Goal: Contribute content

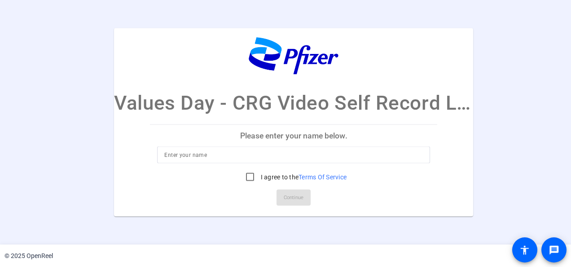
click at [269, 158] on input at bounding box center [293, 154] width 258 height 11
type input "[PERSON_NAME]"
click at [250, 174] on input "I agree to the Terms Of Service" at bounding box center [250, 176] width 18 height 18
checkbox input "true"
click at [295, 194] on span "Continue" at bounding box center [294, 196] width 20 height 13
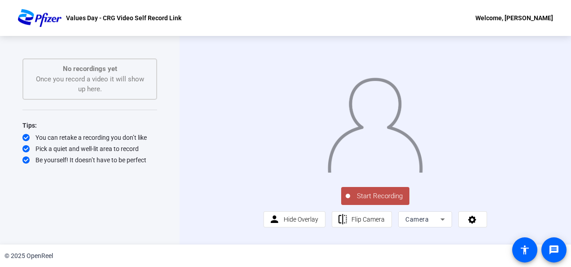
click at [374, 201] on span "Start Recording" at bounding box center [379, 196] width 59 height 10
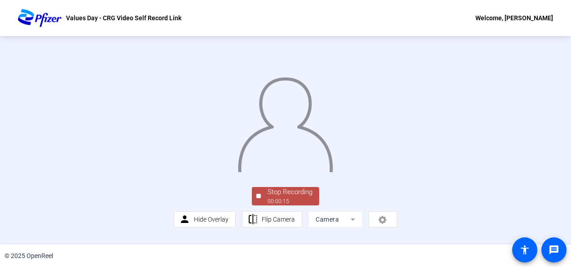
click at [564, 226] on div "Stop Recording 00:00:15 person Hide Overlay flip Flip Camera Camera" at bounding box center [285, 140] width 571 height 208
click at [298, 197] on div "Stop Recording" at bounding box center [289, 192] width 45 height 10
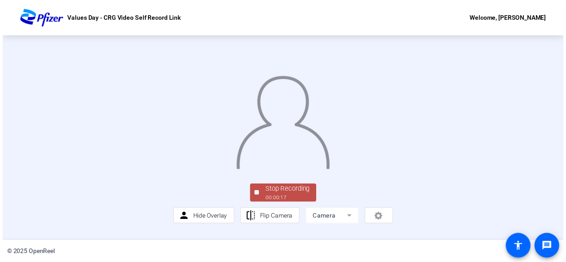
scroll to position [0, 0]
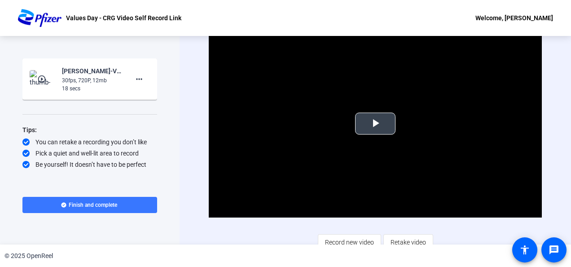
click at [375, 123] on span "Video Player" at bounding box center [375, 123] width 0 height 0
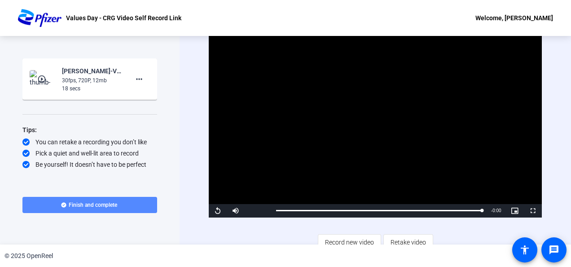
click at [95, 204] on span "Finish and complete" at bounding box center [93, 204] width 48 height 7
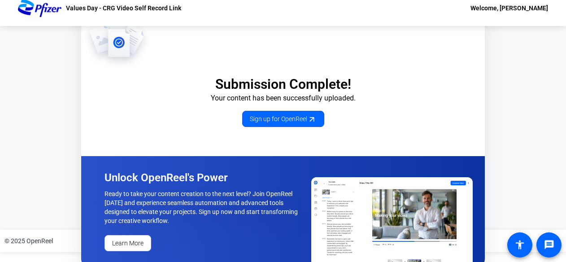
scroll to position [19, 0]
